Goal: Information Seeking & Learning: Learn about a topic

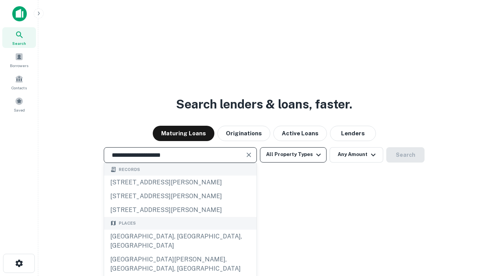
click at [180, 252] on div "[GEOGRAPHIC_DATA], [GEOGRAPHIC_DATA], [GEOGRAPHIC_DATA]" at bounding box center [180, 240] width 152 height 23
click at [293, 154] on button "All Property Types" at bounding box center [293, 154] width 67 height 15
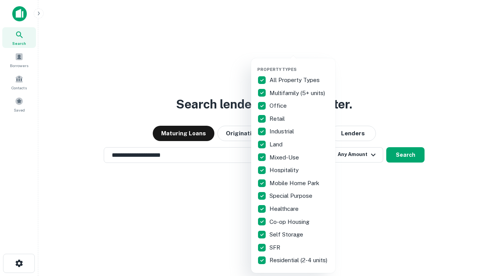
type input "**********"
click at [299, 64] on button "button" at bounding box center [299, 64] width 84 height 0
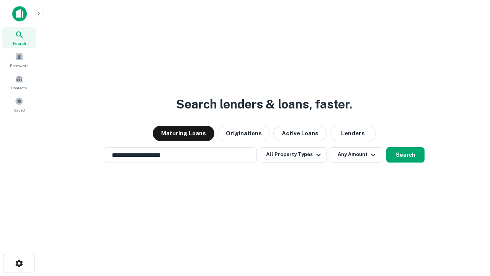
scroll to position [5, 92]
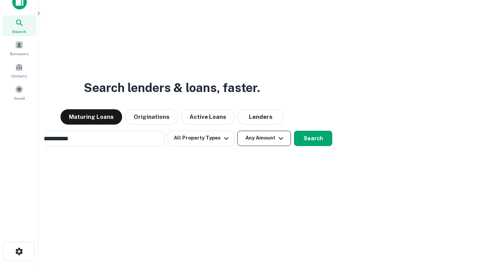
click at [237, 131] on button "Any Amount" at bounding box center [264, 138] width 54 height 15
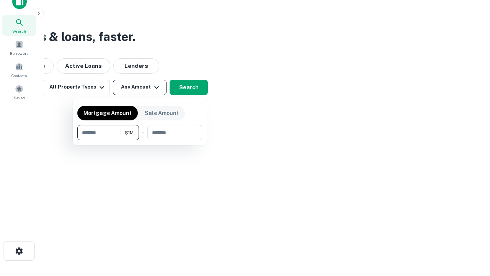
type input "*******"
click at [140, 140] on button "button" at bounding box center [139, 140] width 125 height 0
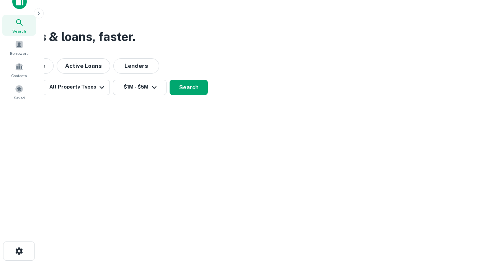
scroll to position [5, 141]
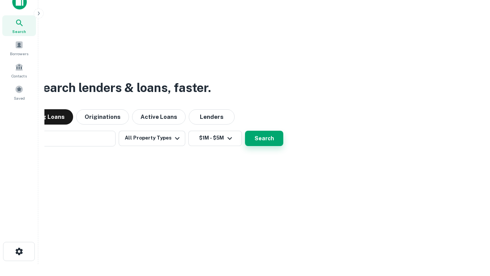
click at [245, 131] on button "Search" at bounding box center [264, 138] width 38 height 15
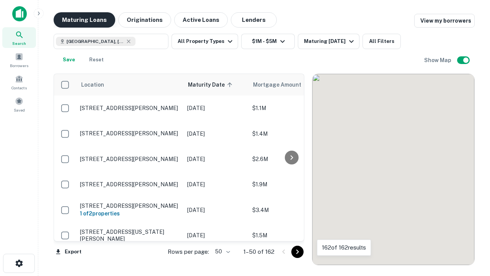
click at [84, 20] on button "Maturing Loans" at bounding box center [85, 19] width 62 height 15
